Goal: Task Accomplishment & Management: Manage account settings

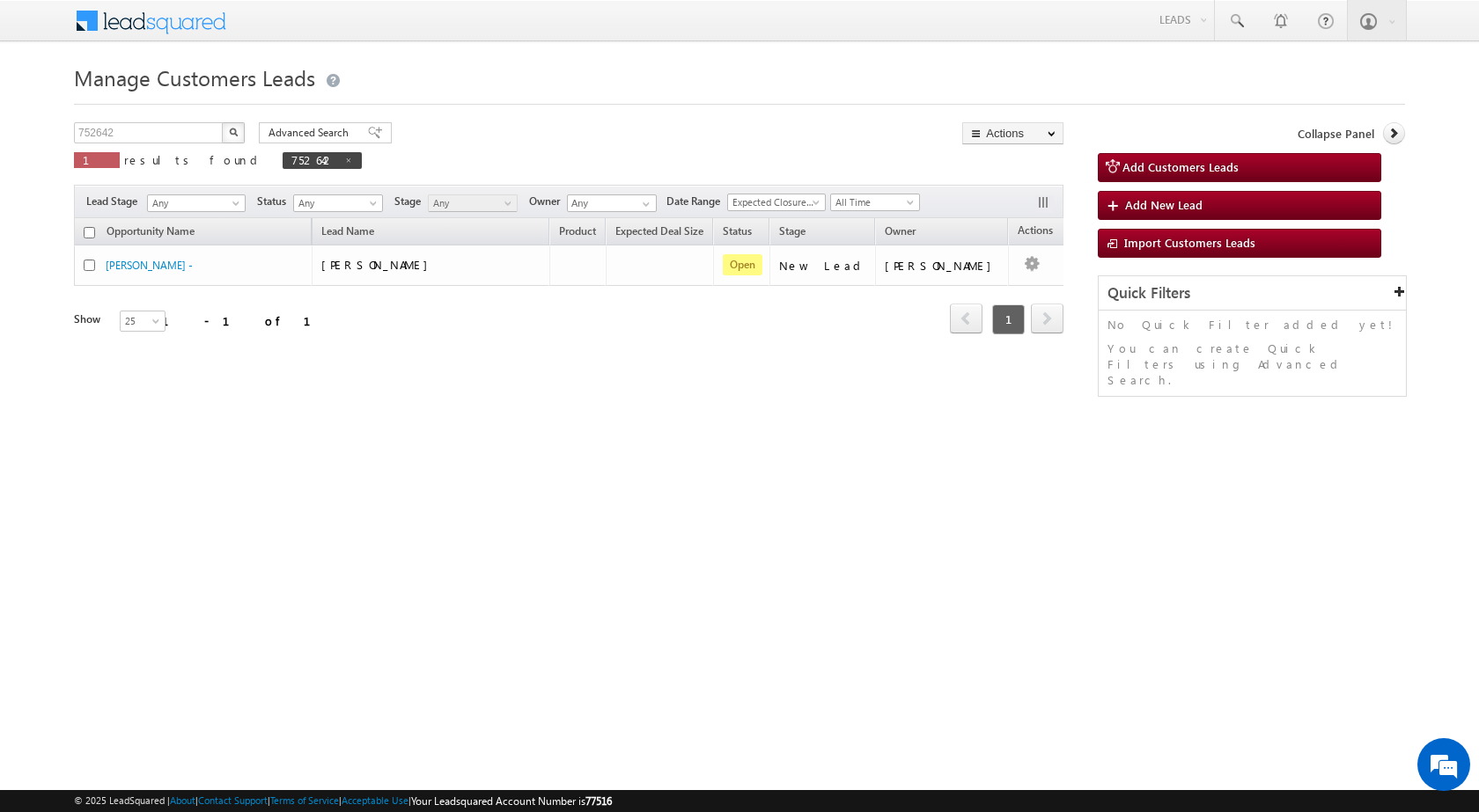
click at [359, 339] on div "Opportunity Name Lead Name Product Expected Deal Size Status Stage Owner Action…" at bounding box center [569, 287] width 990 height 138
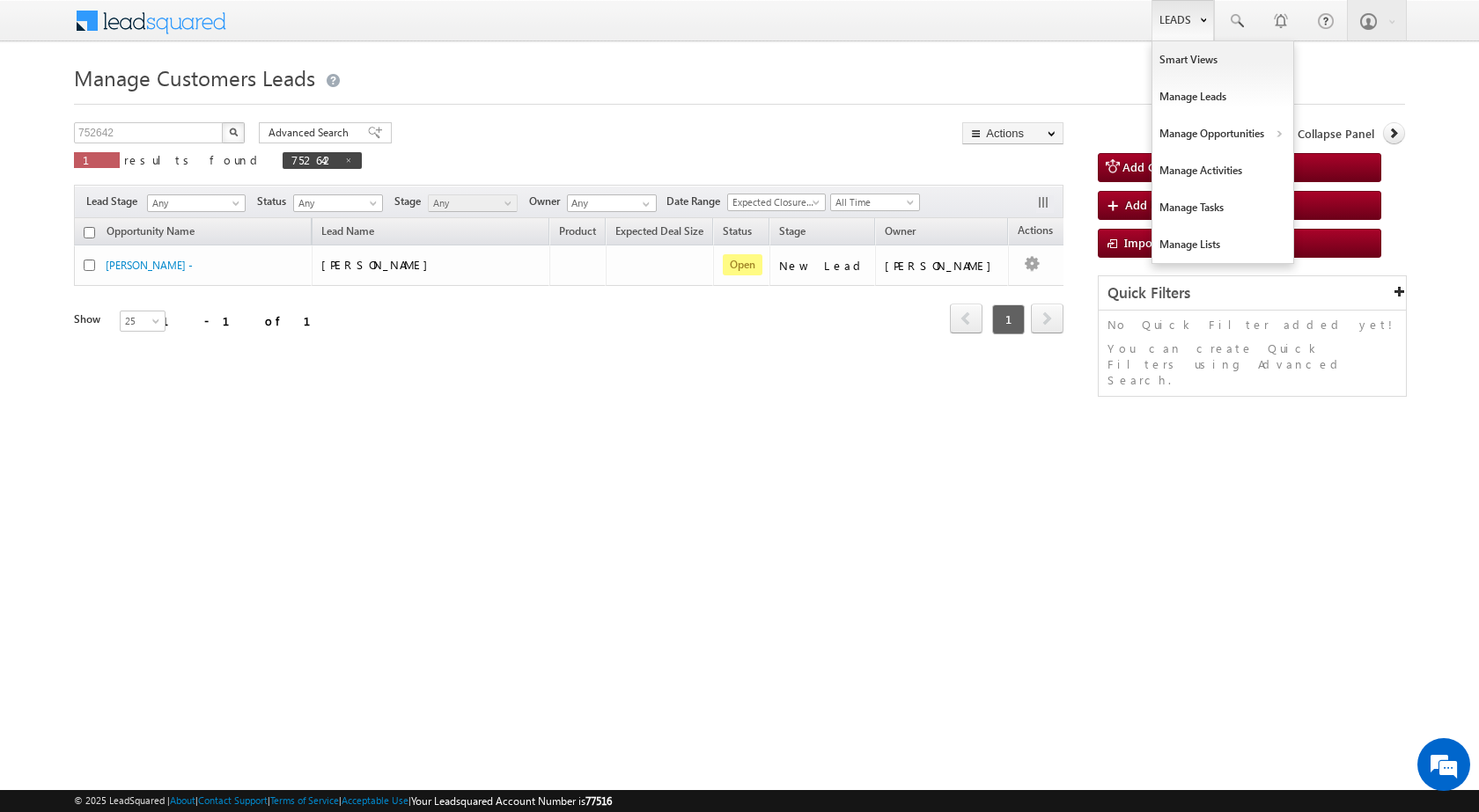
click at [1179, 23] on link "Leads" at bounding box center [1183, 20] width 62 height 40
click at [1325, 178] on link "Customers Leads" at bounding box center [1376, 171] width 161 height 37
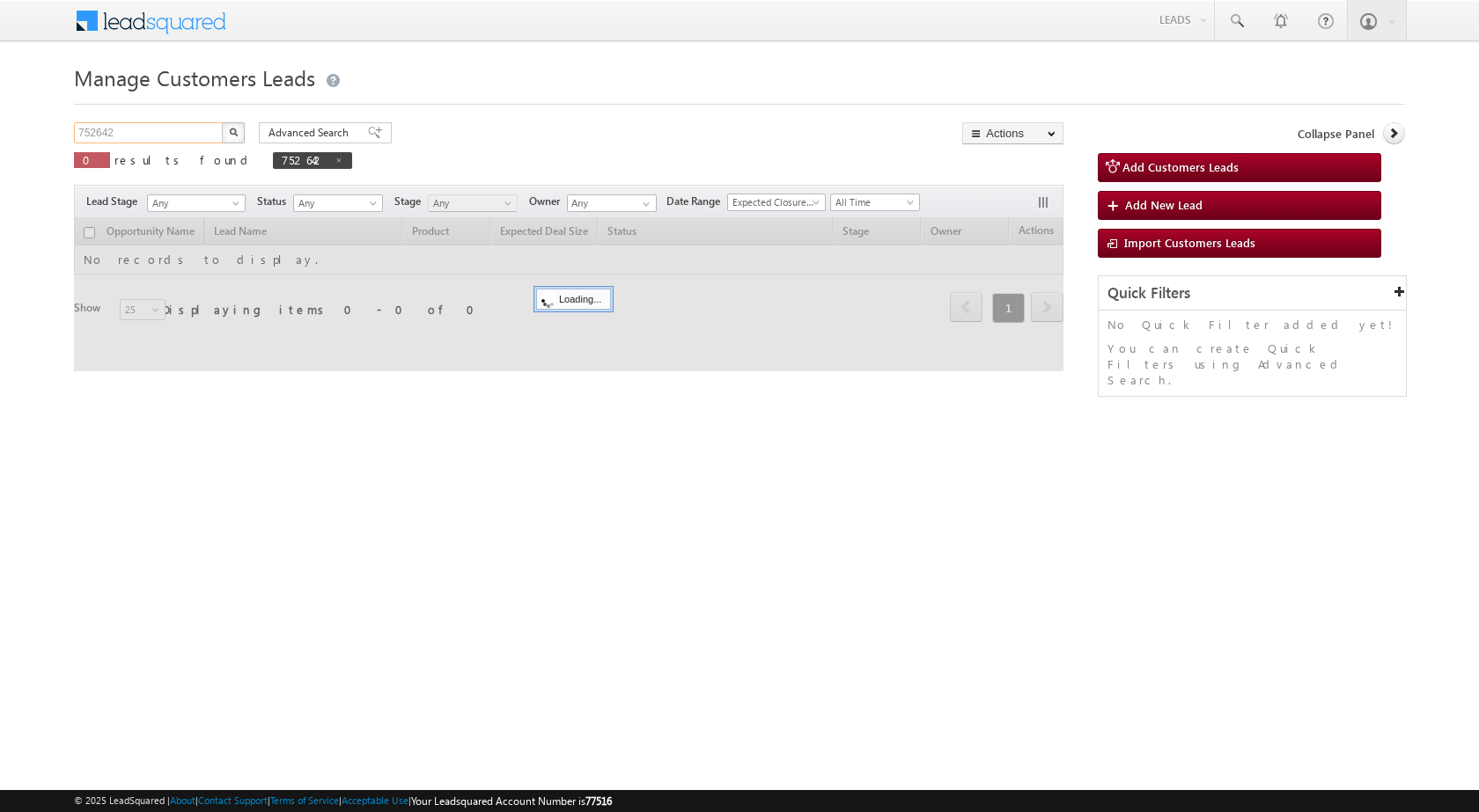
click at [185, 127] on input "752642" at bounding box center [149, 133] width 151 height 21
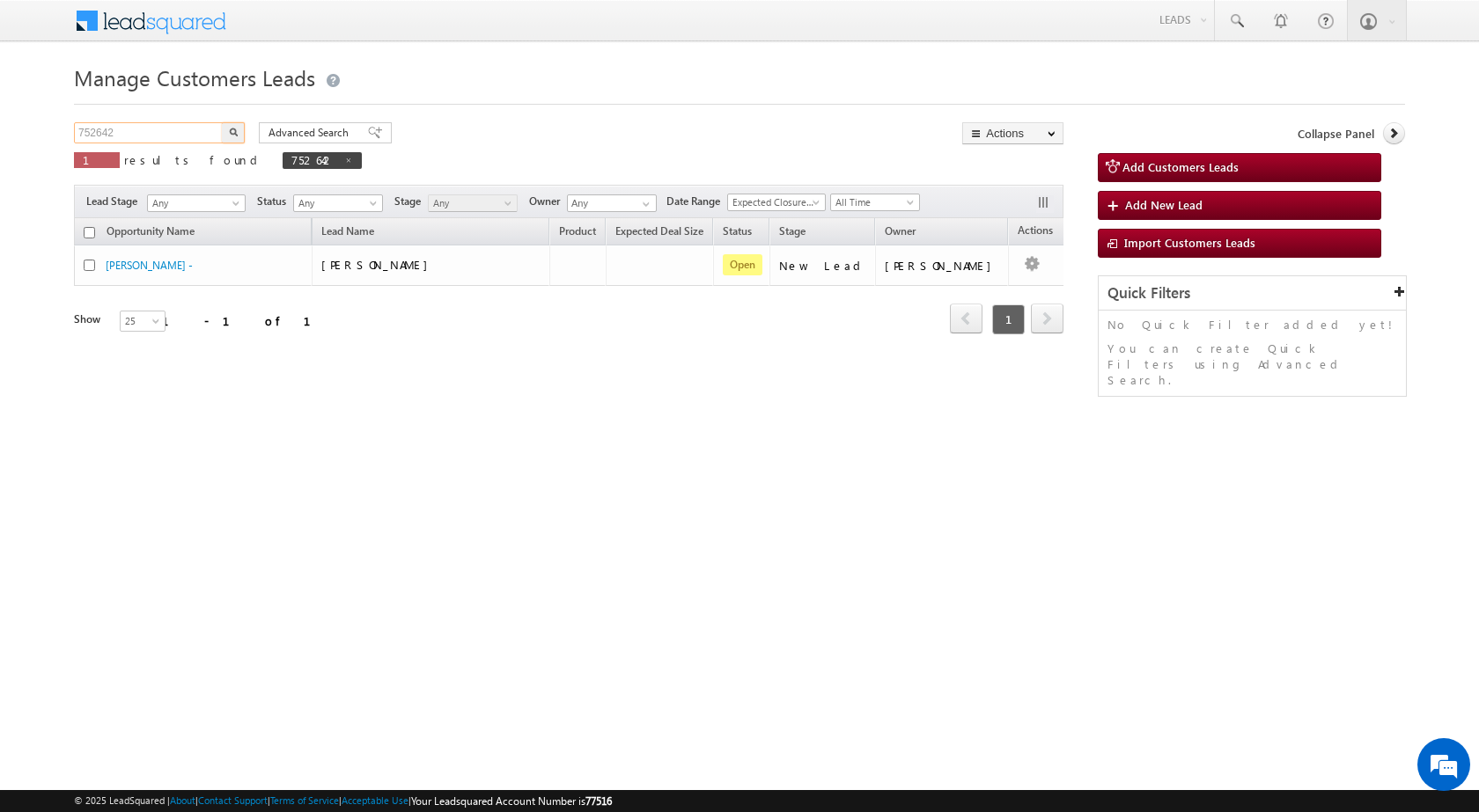
paste input "6465"
type input "756465"
click at [226, 135] on button "button" at bounding box center [234, 133] width 23 height 21
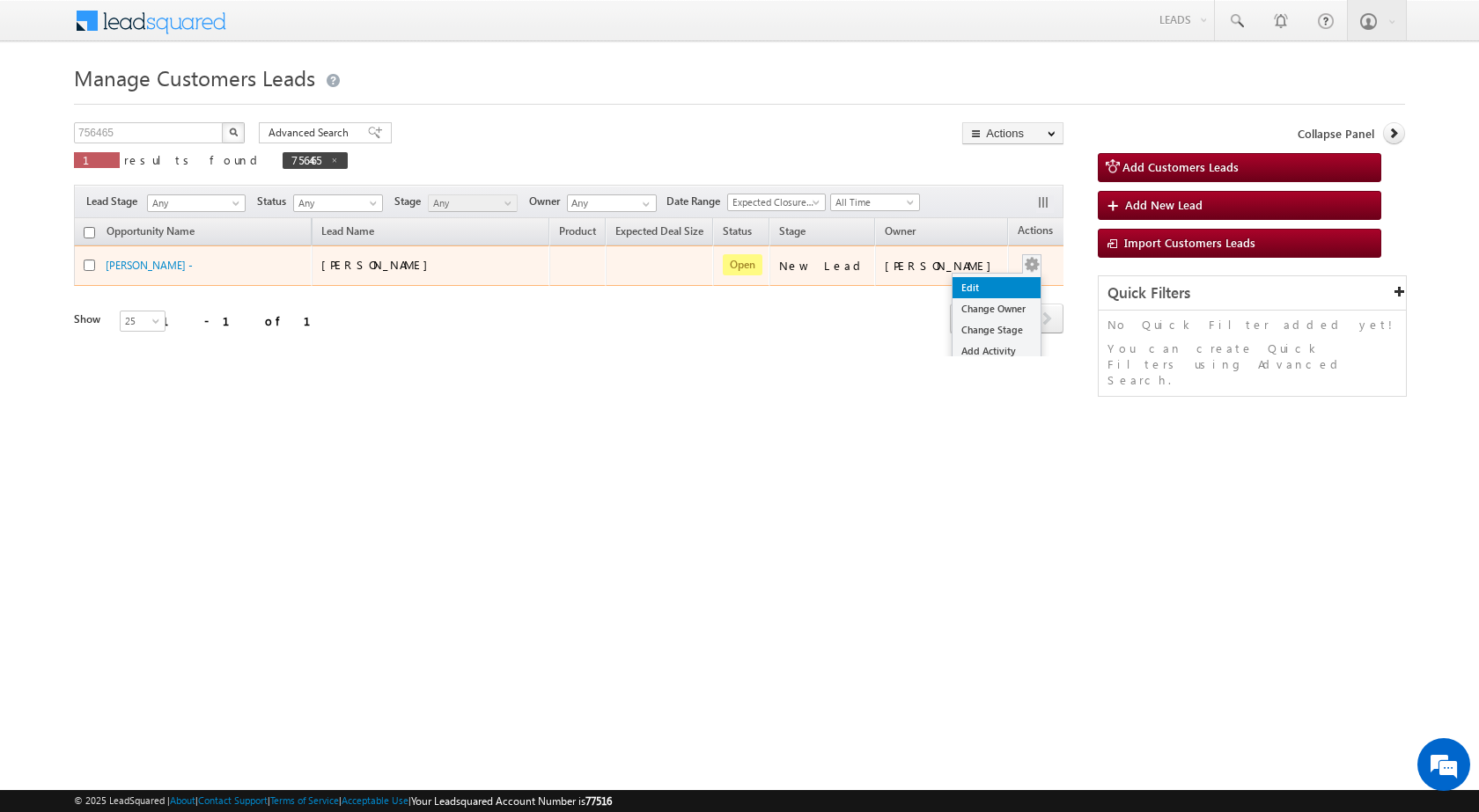
click at [968, 290] on link "Edit" at bounding box center [996, 288] width 88 height 21
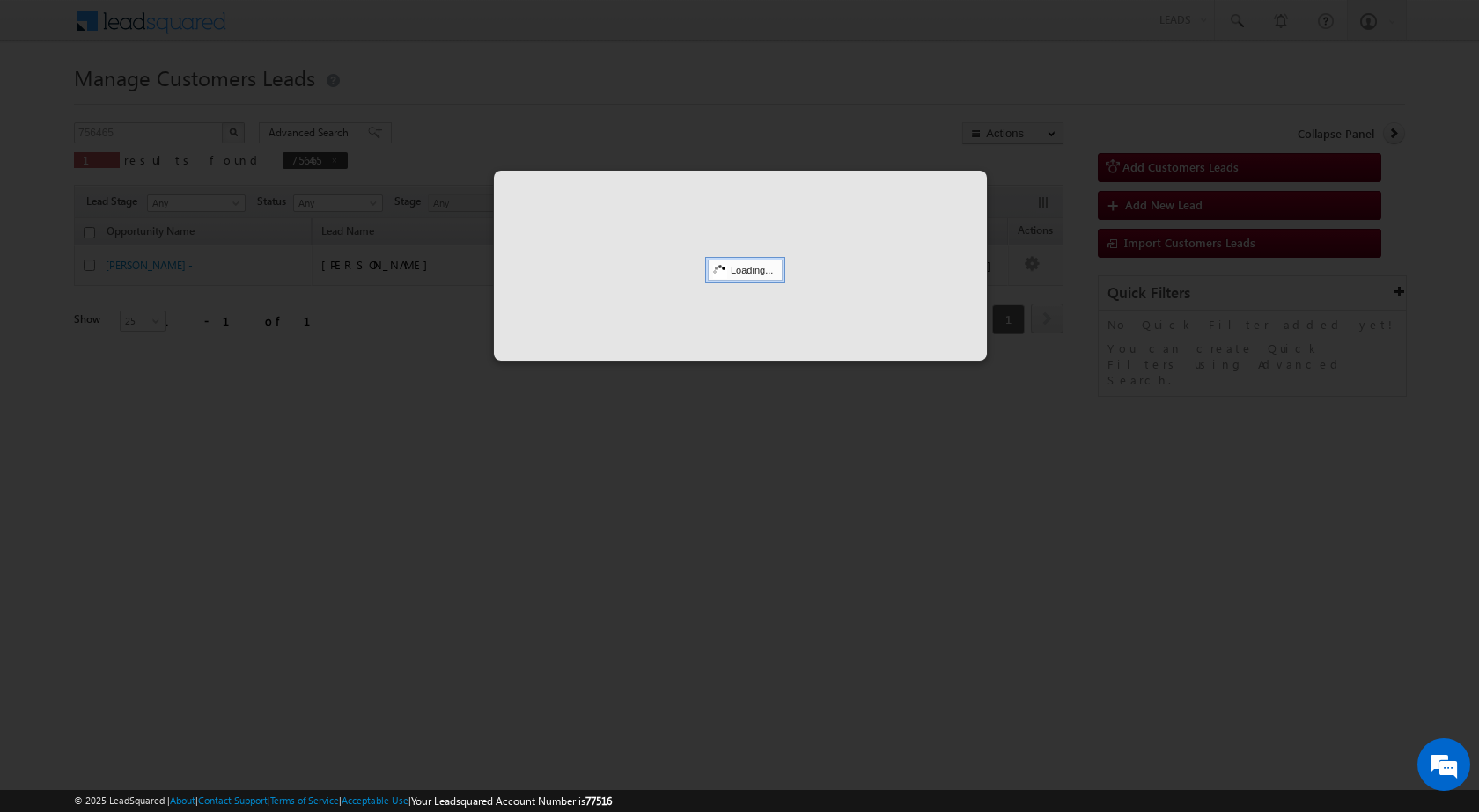
click at [781, 536] on div at bounding box center [739, 406] width 1479 height 812
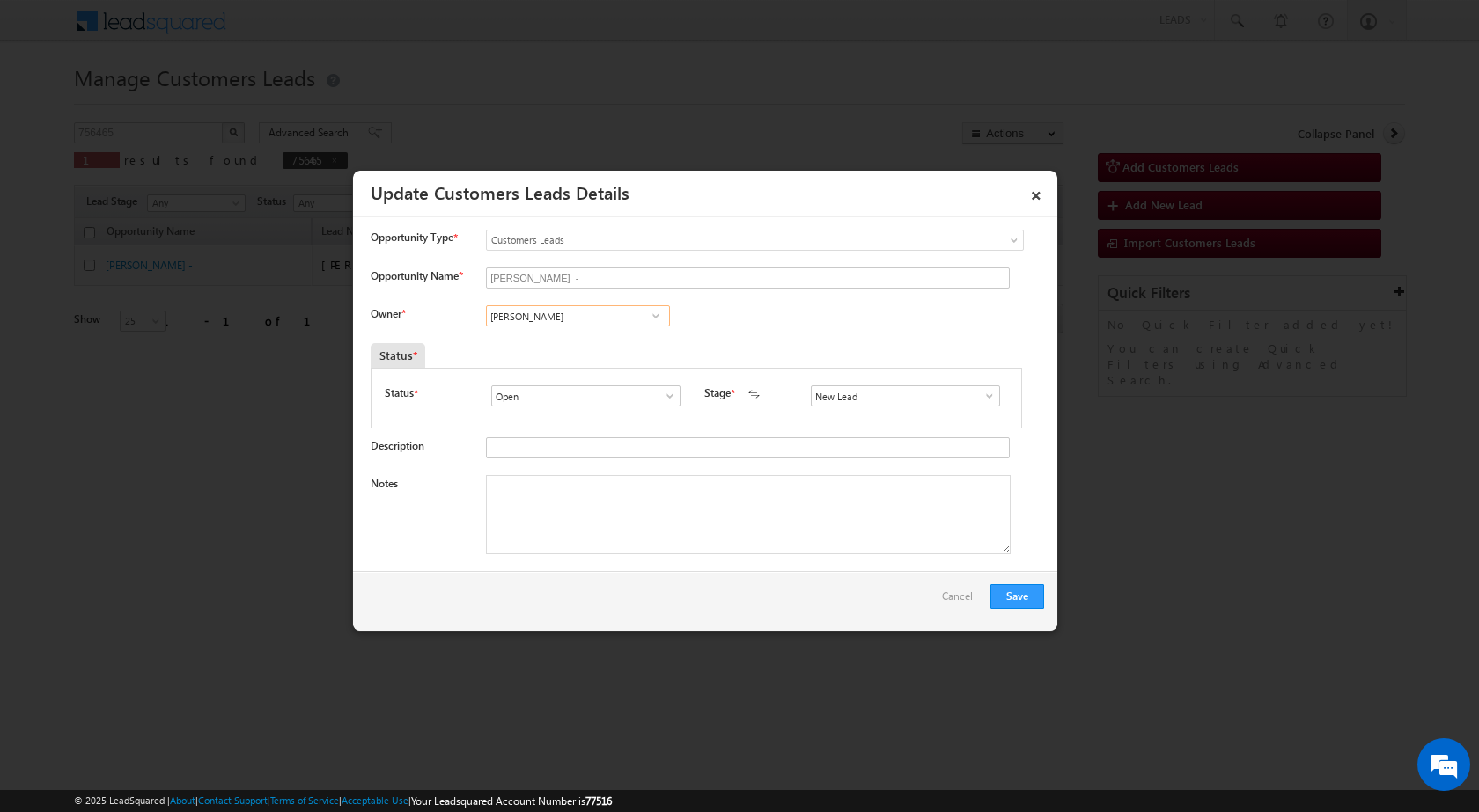
click at [514, 314] on input "Vikas Halwai" at bounding box center [578, 316] width 184 height 21
paste input "ashish.bhati@sgrlimited.in"
click at [518, 337] on link "Ashish Kailash Bhati ashish.bhati@sgrlimited.in" at bounding box center [578, 343] width 184 height 34
type input "Ashish Kailash Bhati"
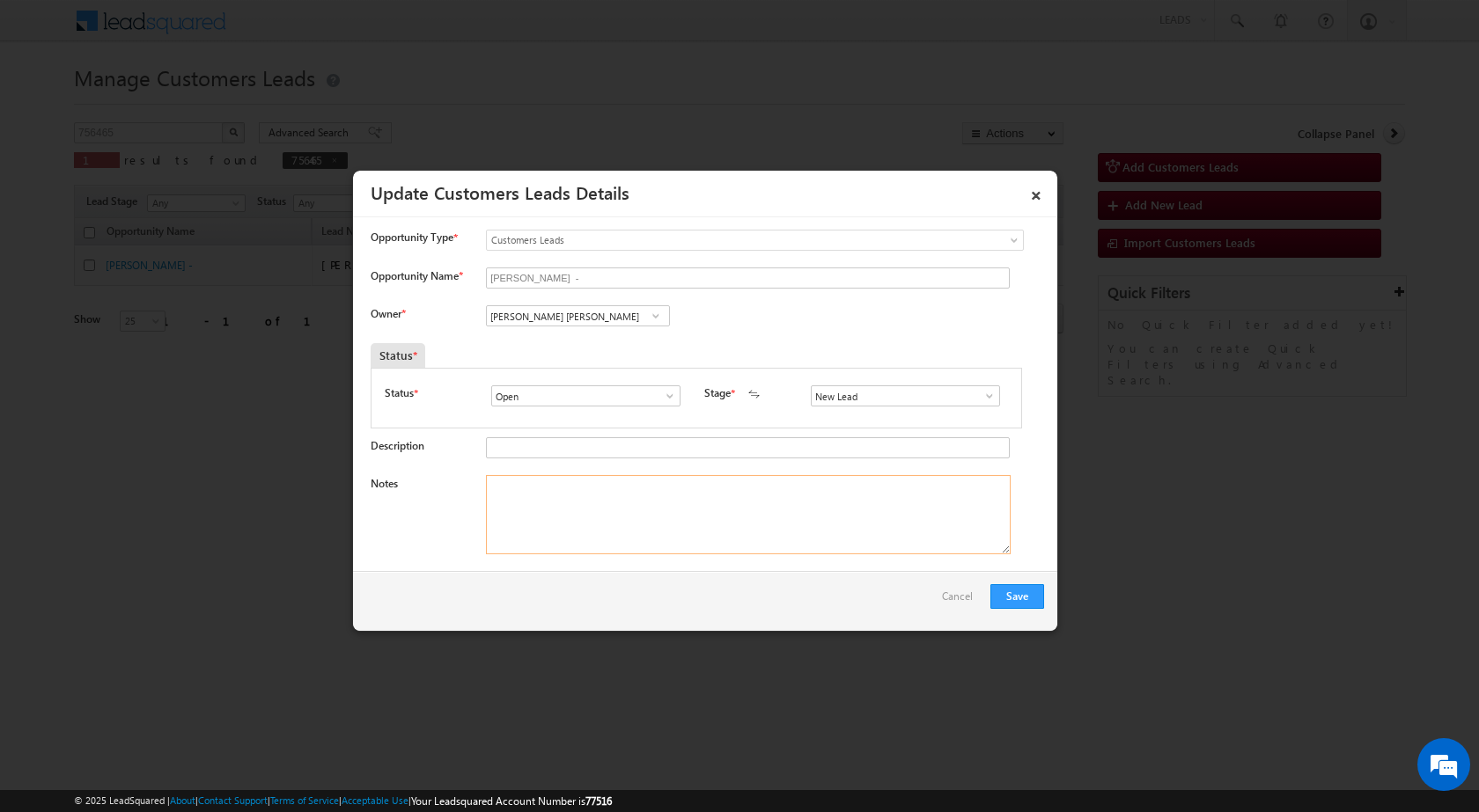
click at [558, 540] on textarea "Notes" at bounding box center [748, 514] width 525 height 79
paste textarea "NAME - Karan Vijay Kalpe / CONSTRUCTION / QV - 17LAC / LV - 17LAC / REGISTRY : …"
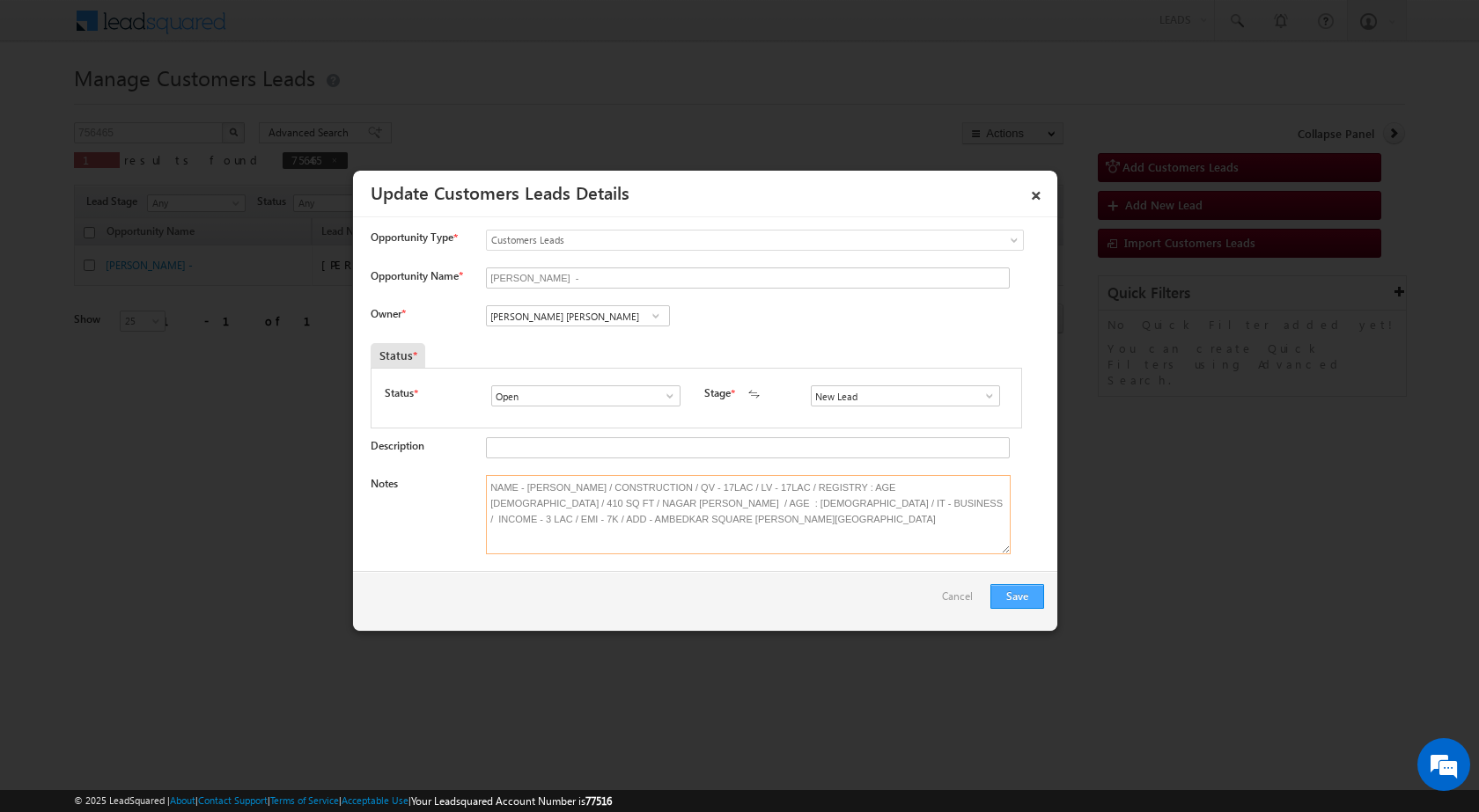
type textarea "NAME - Karan Vijay Kalpe / CONSTRUCTION / QV - 17LAC / LV - 17LAC / REGISTRY : …"
click at [1005, 597] on button "Save" at bounding box center [1017, 597] width 53 height 25
